Goal: Transaction & Acquisition: Obtain resource

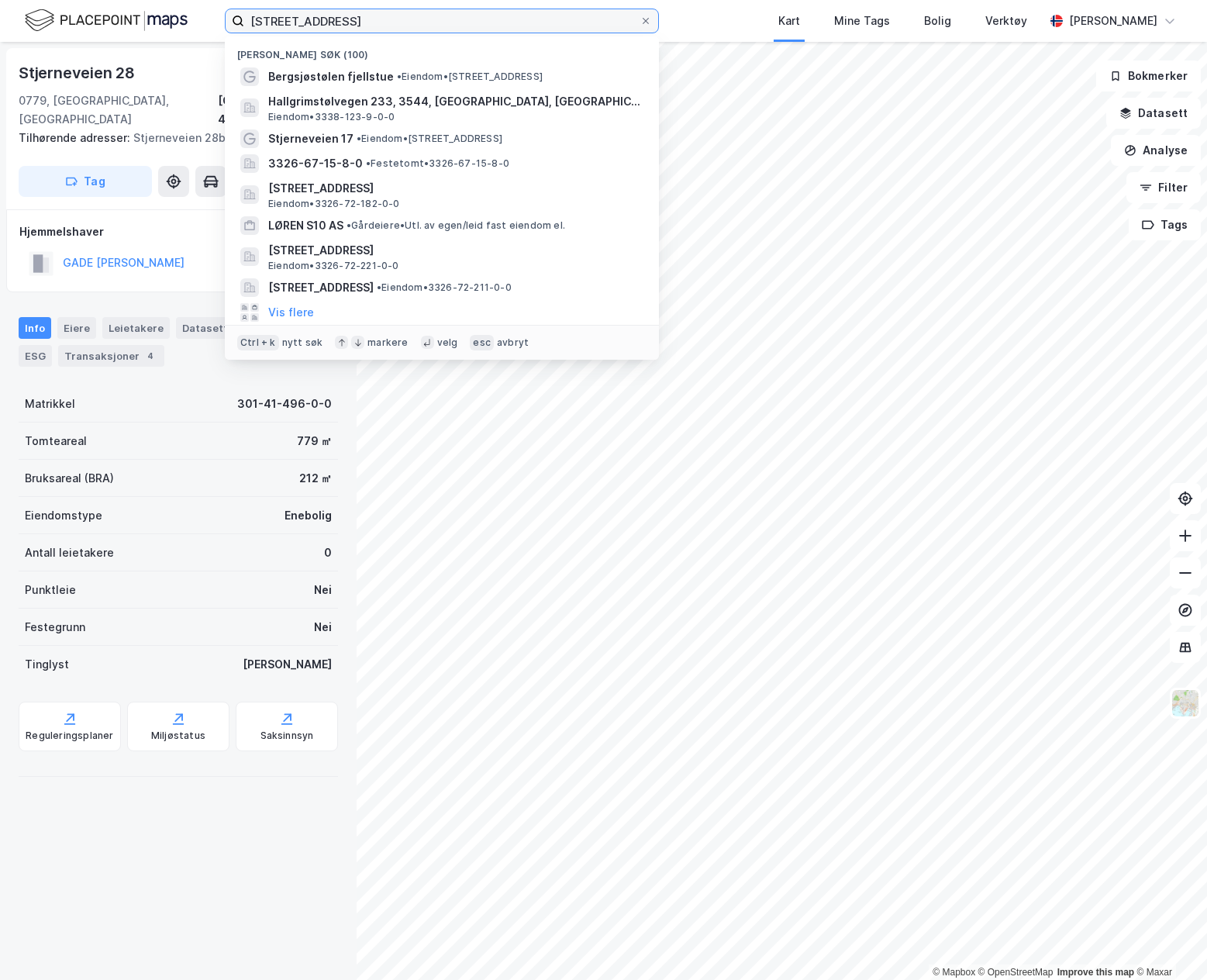
click at [283, 23] on input "[STREET_ADDRESS]" at bounding box center [441, 21] width 395 height 23
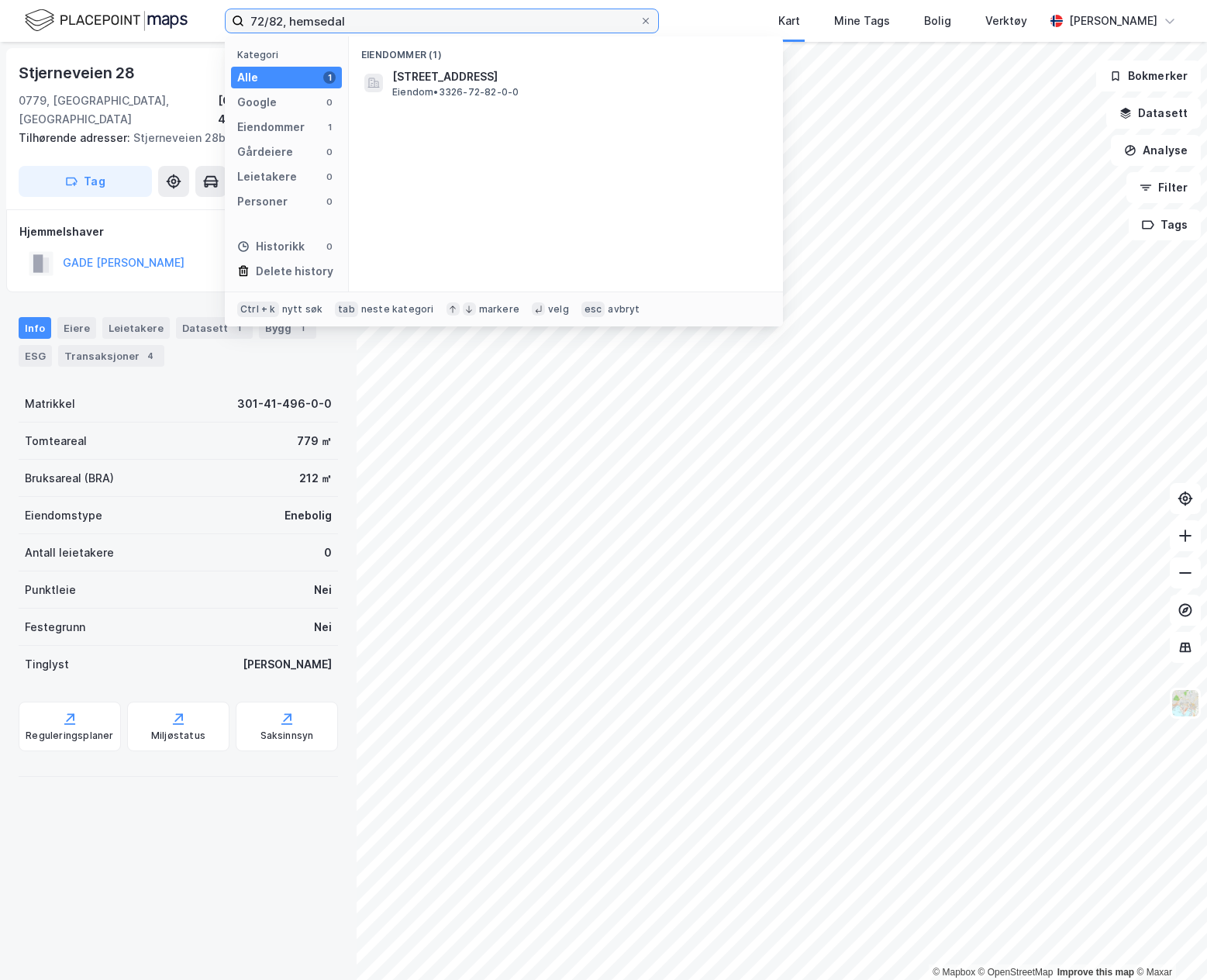
click at [276, 19] on input "72/82, hemsedal" at bounding box center [441, 21] width 395 height 23
type input "72/12, hemsedal"
click at [463, 102] on div "Eiendommer (1) Hemsedalsvegen 3146, 3560, [GEOGRAPHIC_DATA], HEMSEDAL Eiendom •…" at bounding box center [566, 164] width 434 height 255
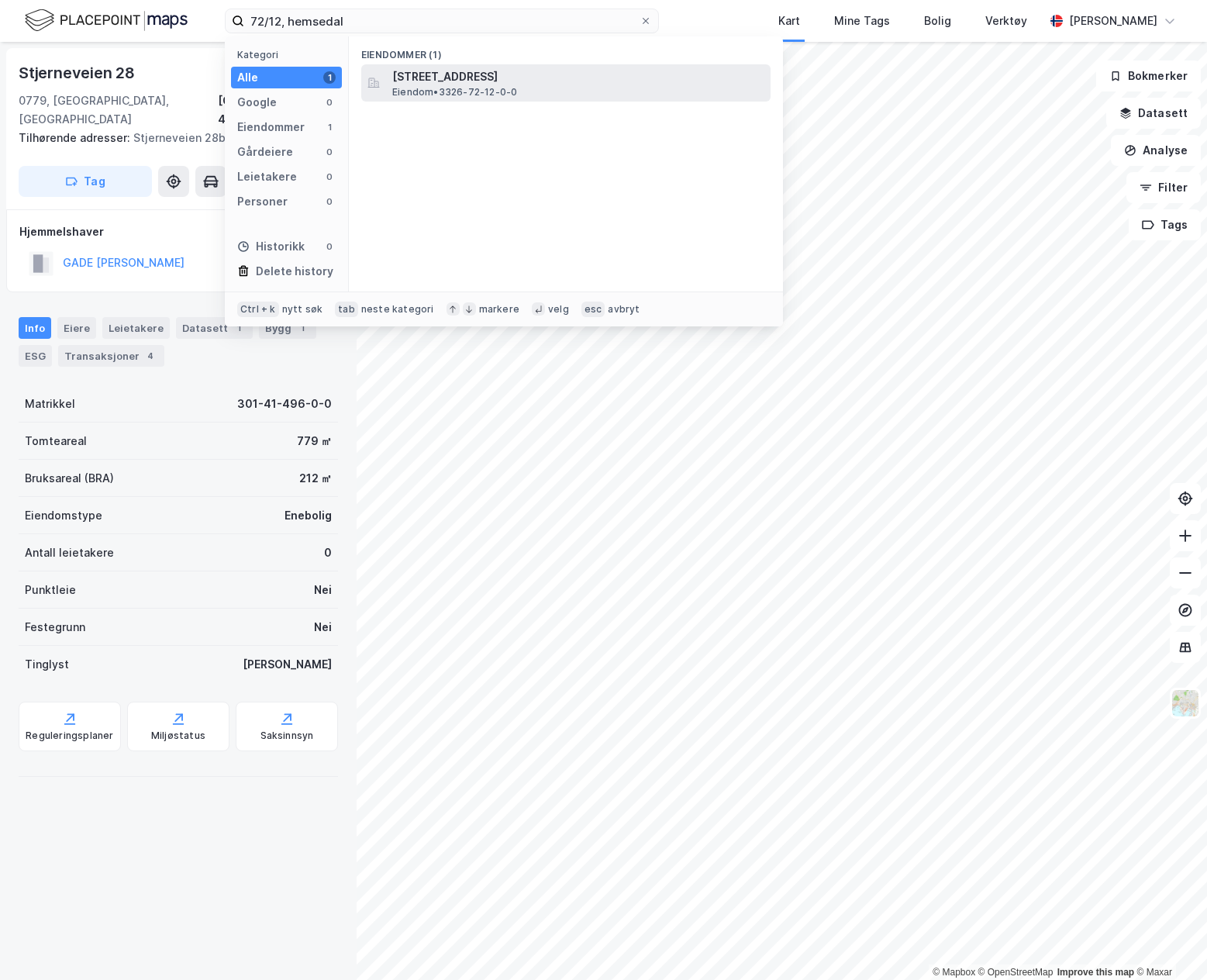
click at [463, 84] on span "[STREET_ADDRESS]" at bounding box center [578, 76] width 372 height 19
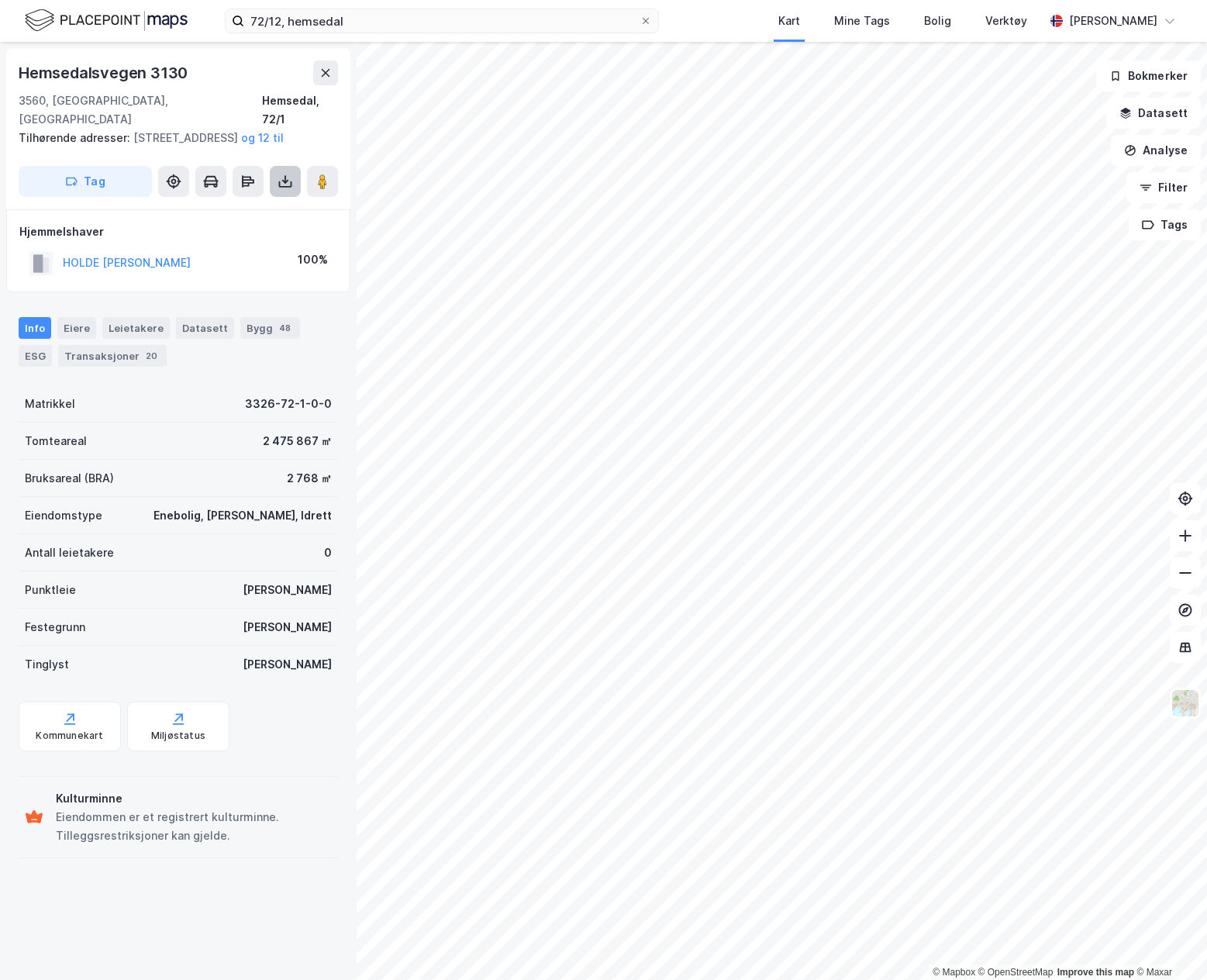
click at [291, 187] on icon at bounding box center [284, 181] width 15 height 15
click at [253, 214] on div "Last ned grunnbok" at bounding box center [208, 212] width 90 height 12
click at [188, 149] on div "Hemsedalsvegen 3130 3560, [GEOGRAPHIC_DATA], [GEOGRAPHIC_DATA] [GEOGRAPHIC_DATA…" at bounding box center [179, 128] width 344 height 162
click at [248, 254] on div "HOLDE OLAV 100%" at bounding box center [178, 263] width 318 height 32
